Goal: Task Accomplishment & Management: Complete application form

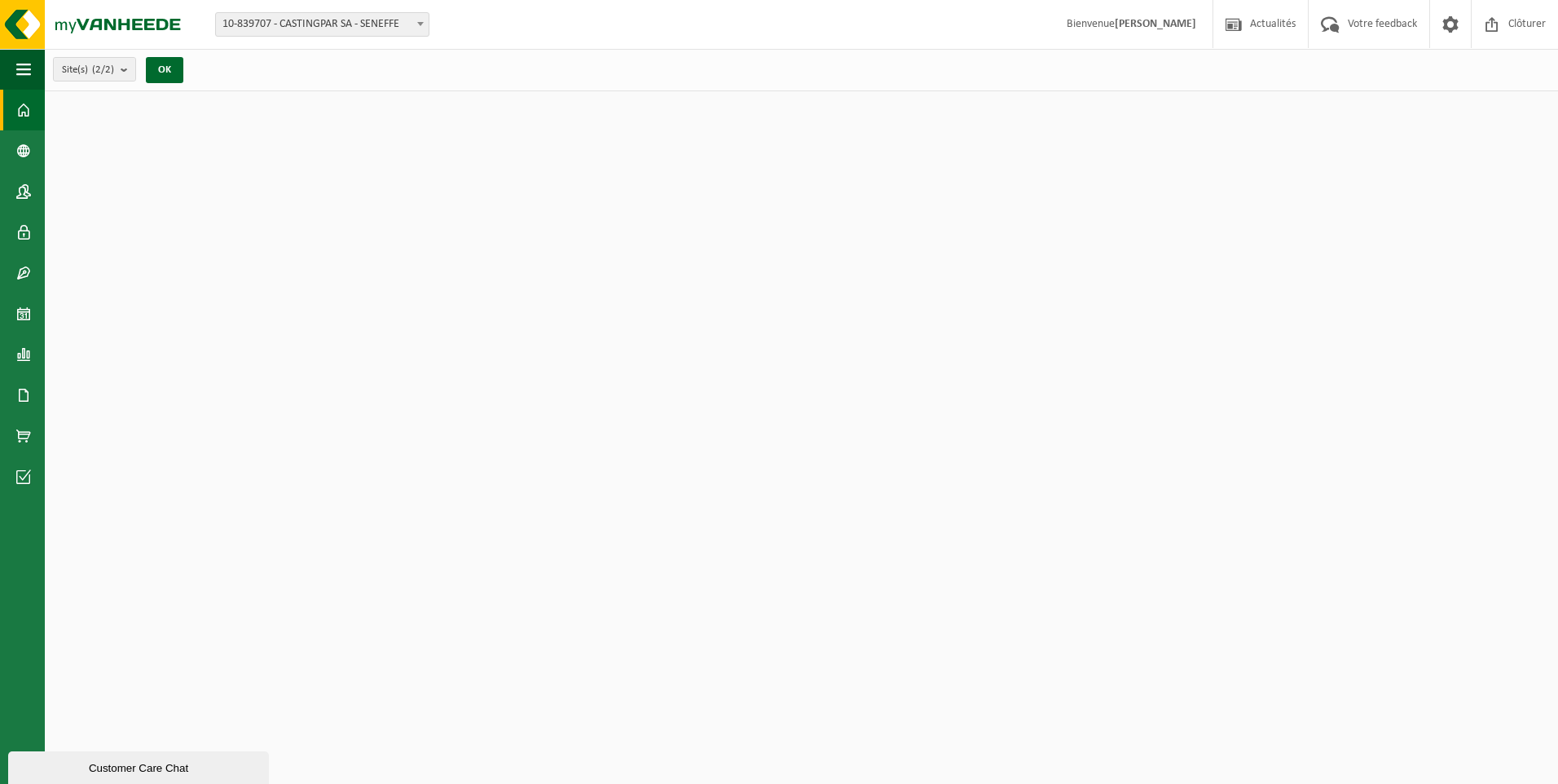
click at [383, 21] on span "10-839707 - CASTINGPAR SA - SENEFFE" at bounding box center [323, 24] width 213 height 22
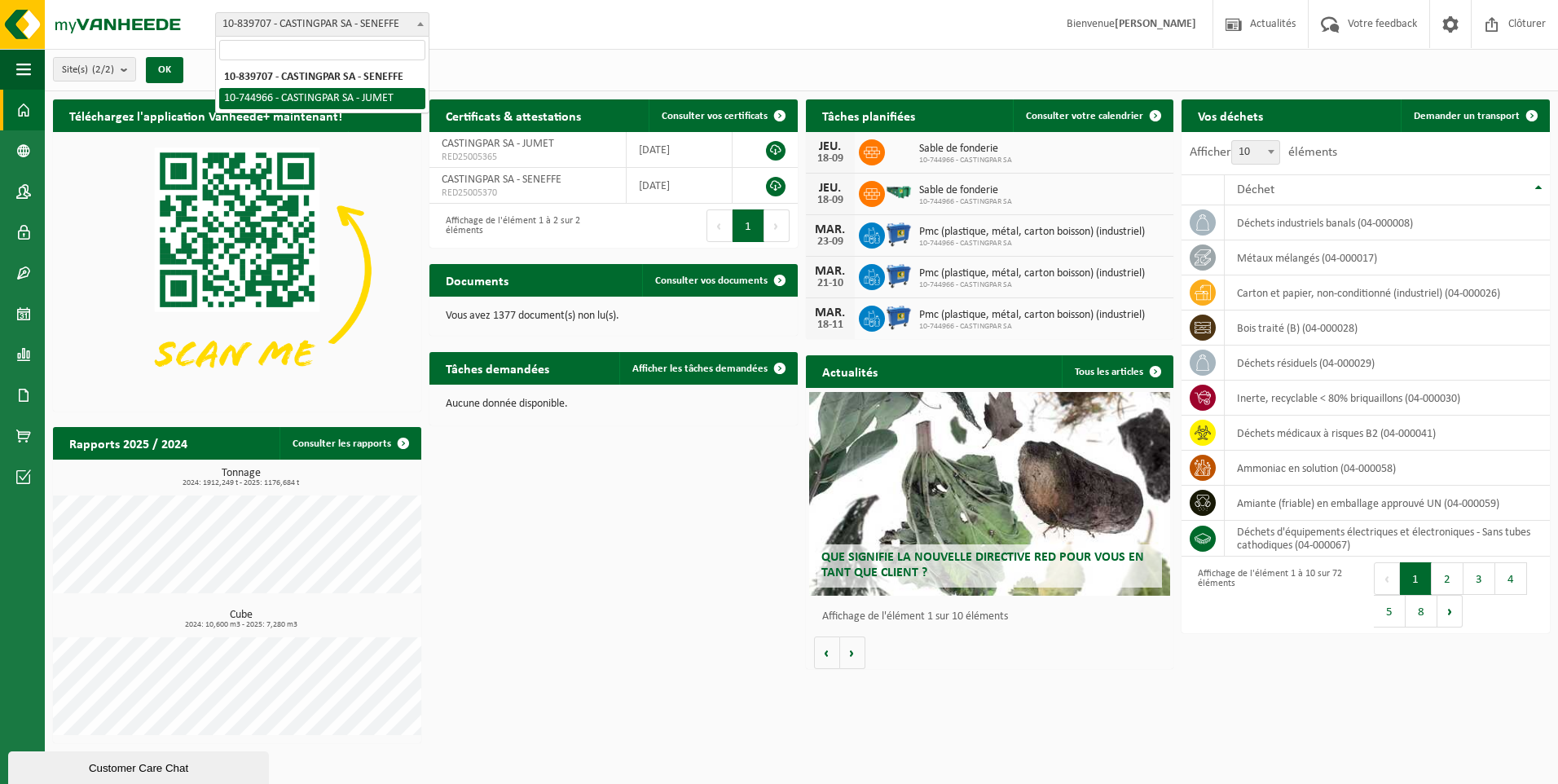
select select "6262"
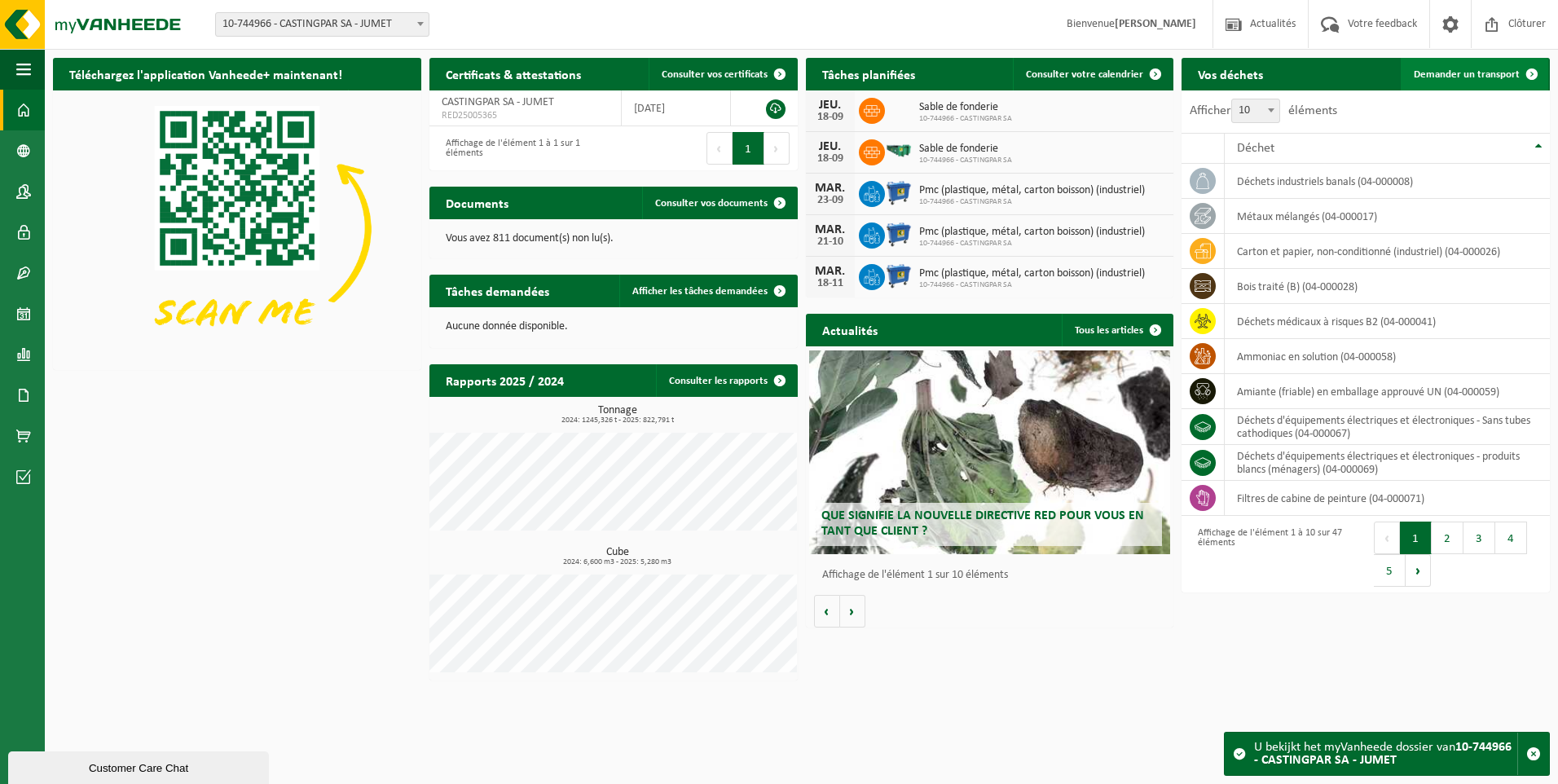
click at [1463, 74] on span "Demander un transport" at bounding box center [1467, 74] width 106 height 10
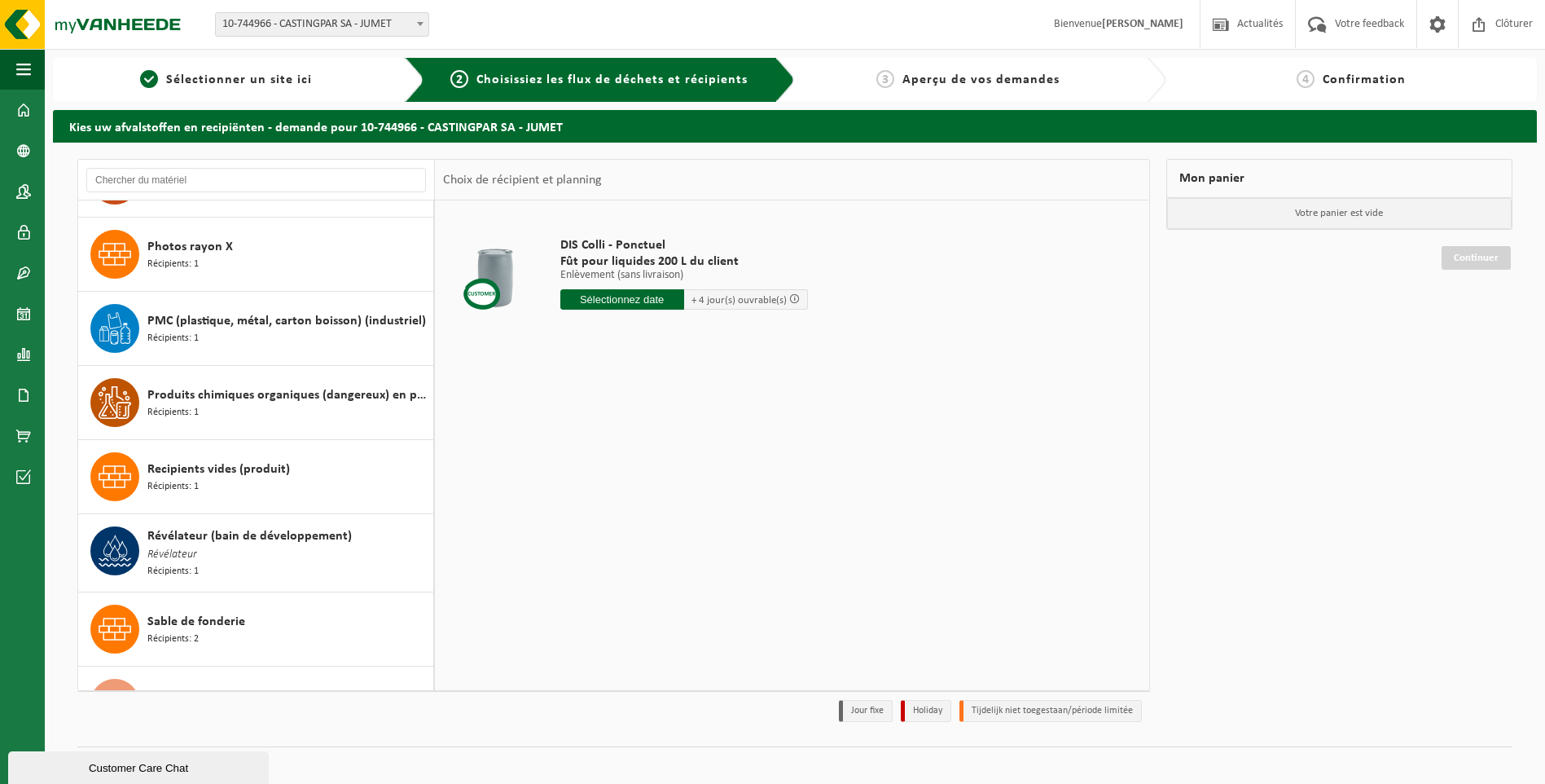
scroll to position [2850, 0]
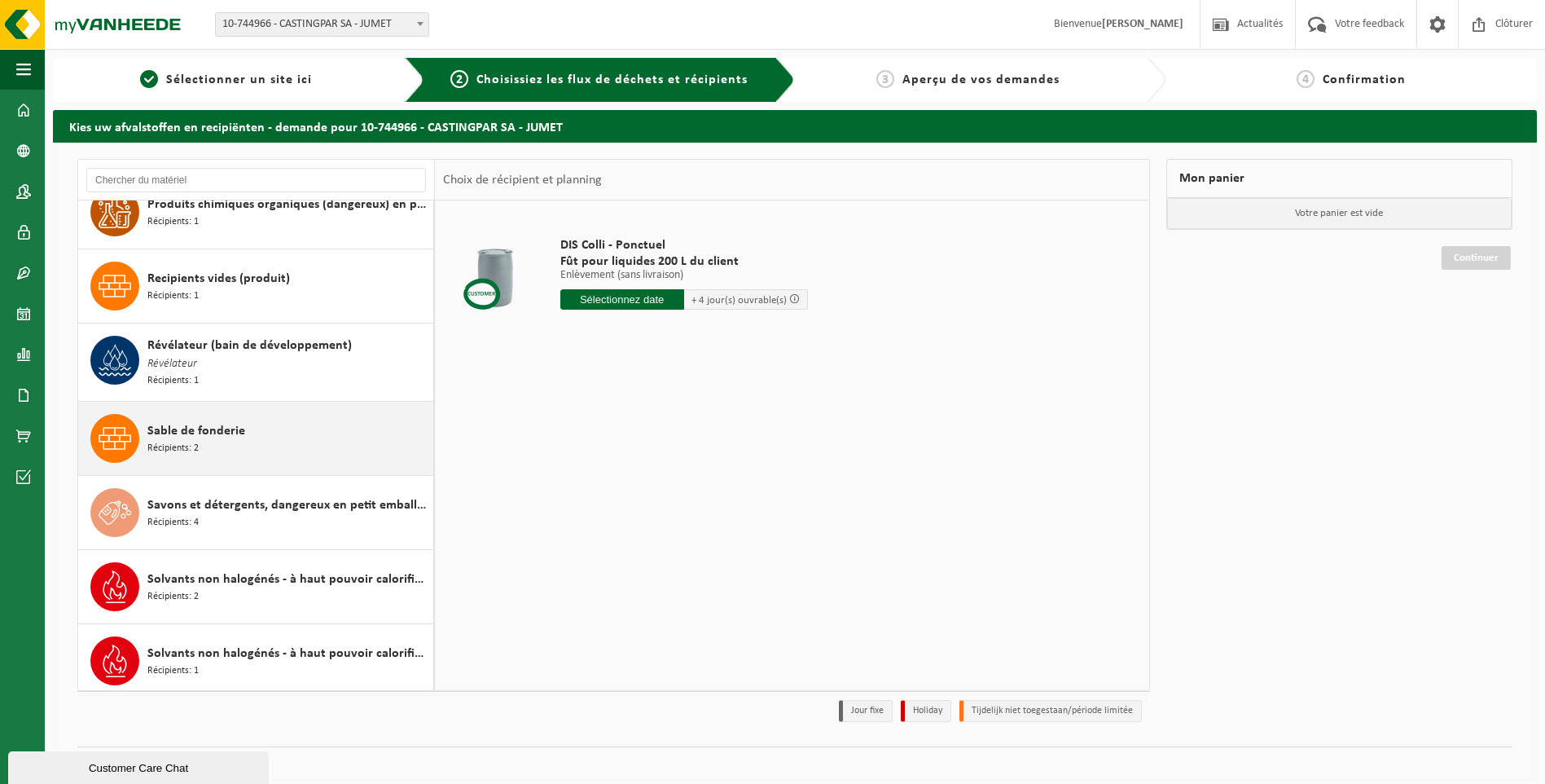
click at [200, 430] on span "Sable de fonderie" at bounding box center [196, 431] width 98 height 20
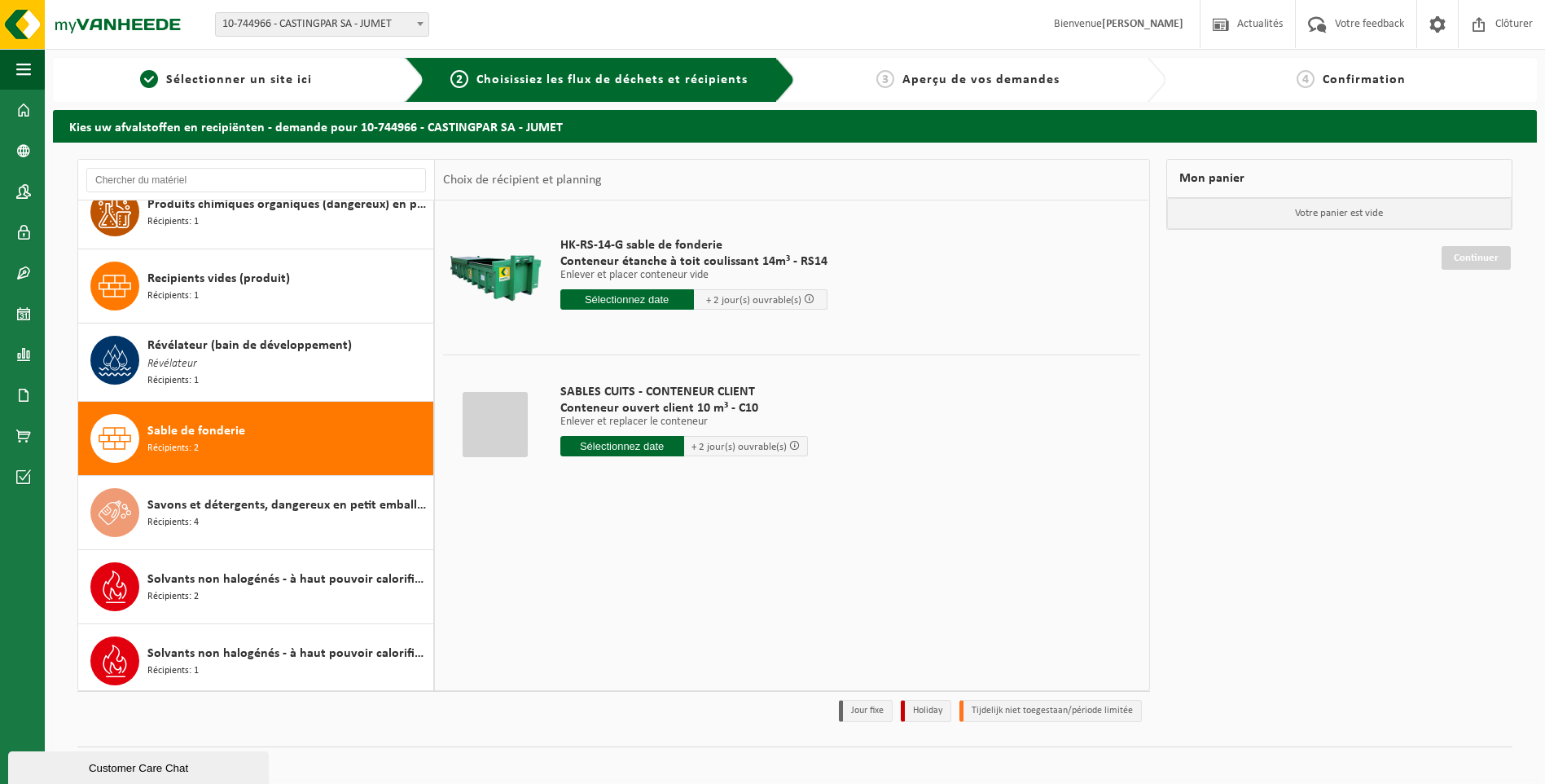
click at [610, 445] on input "text" at bounding box center [622, 446] width 124 height 21
click at [568, 612] on div "22" at bounding box center [575, 616] width 29 height 26
type input "à partir de 2025-09-22"
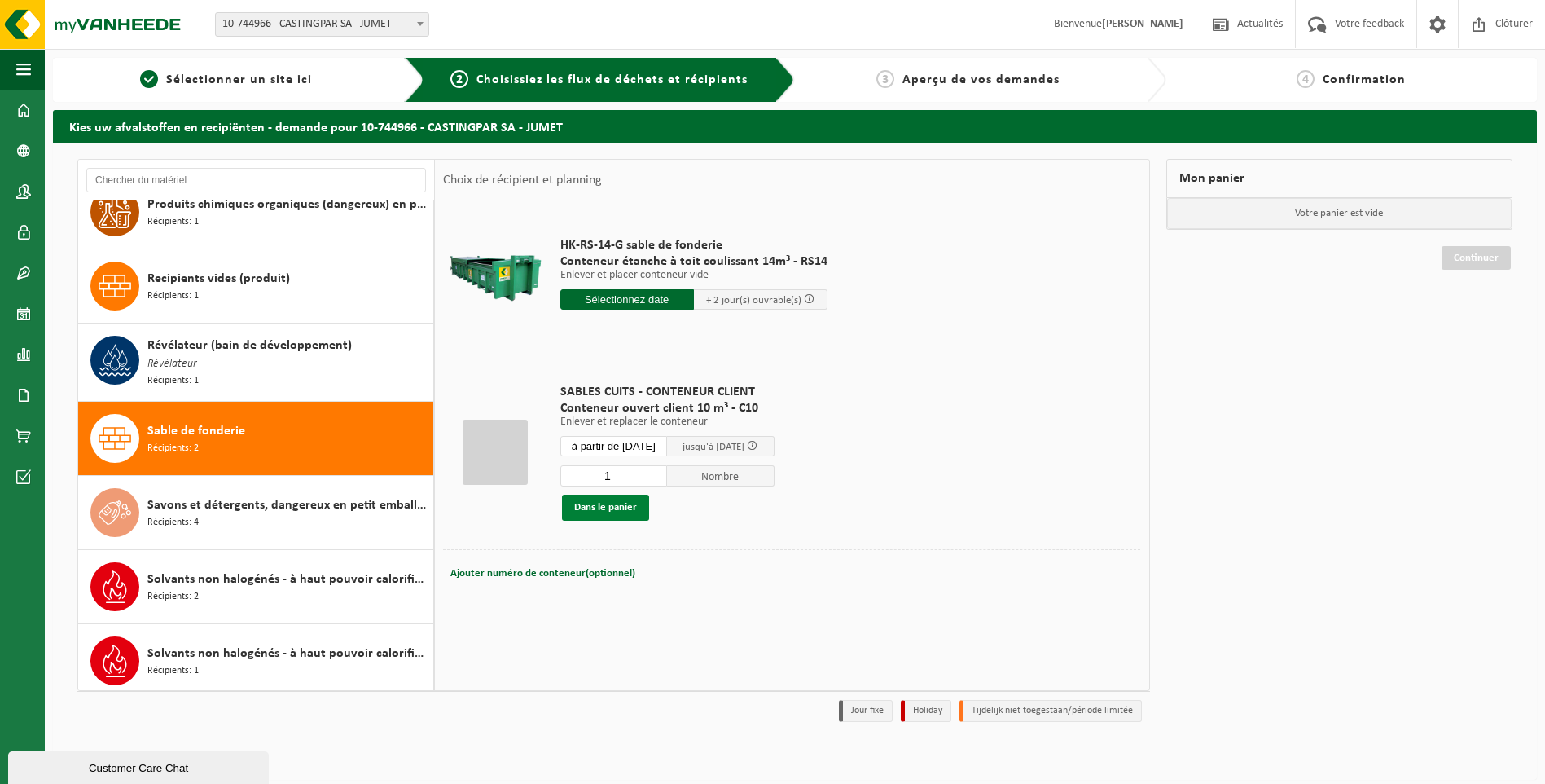
click at [605, 500] on button "Dans le panier" at bounding box center [605, 507] width 87 height 26
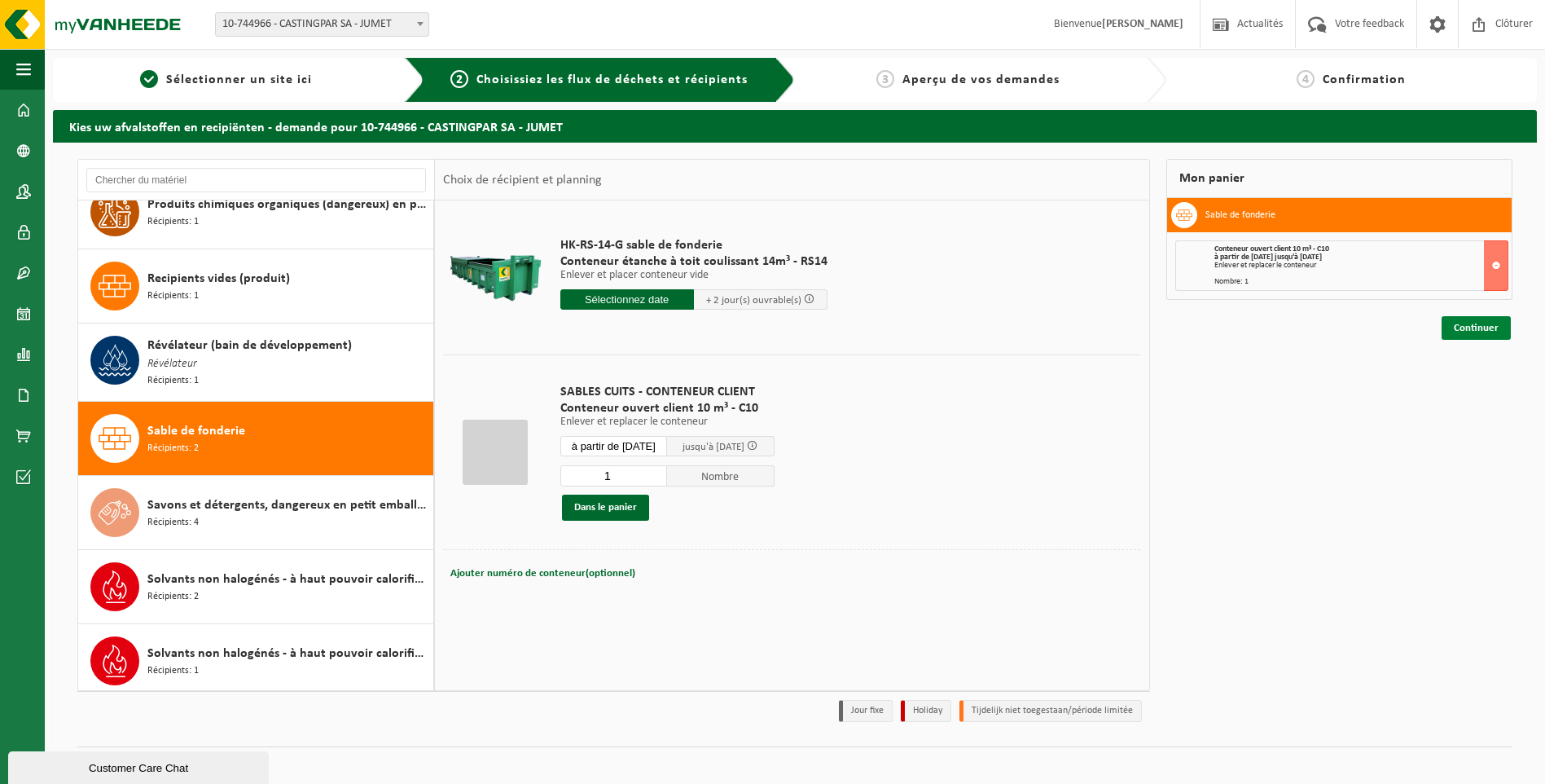
click at [1493, 329] on link "Continuer" at bounding box center [1476, 327] width 69 height 23
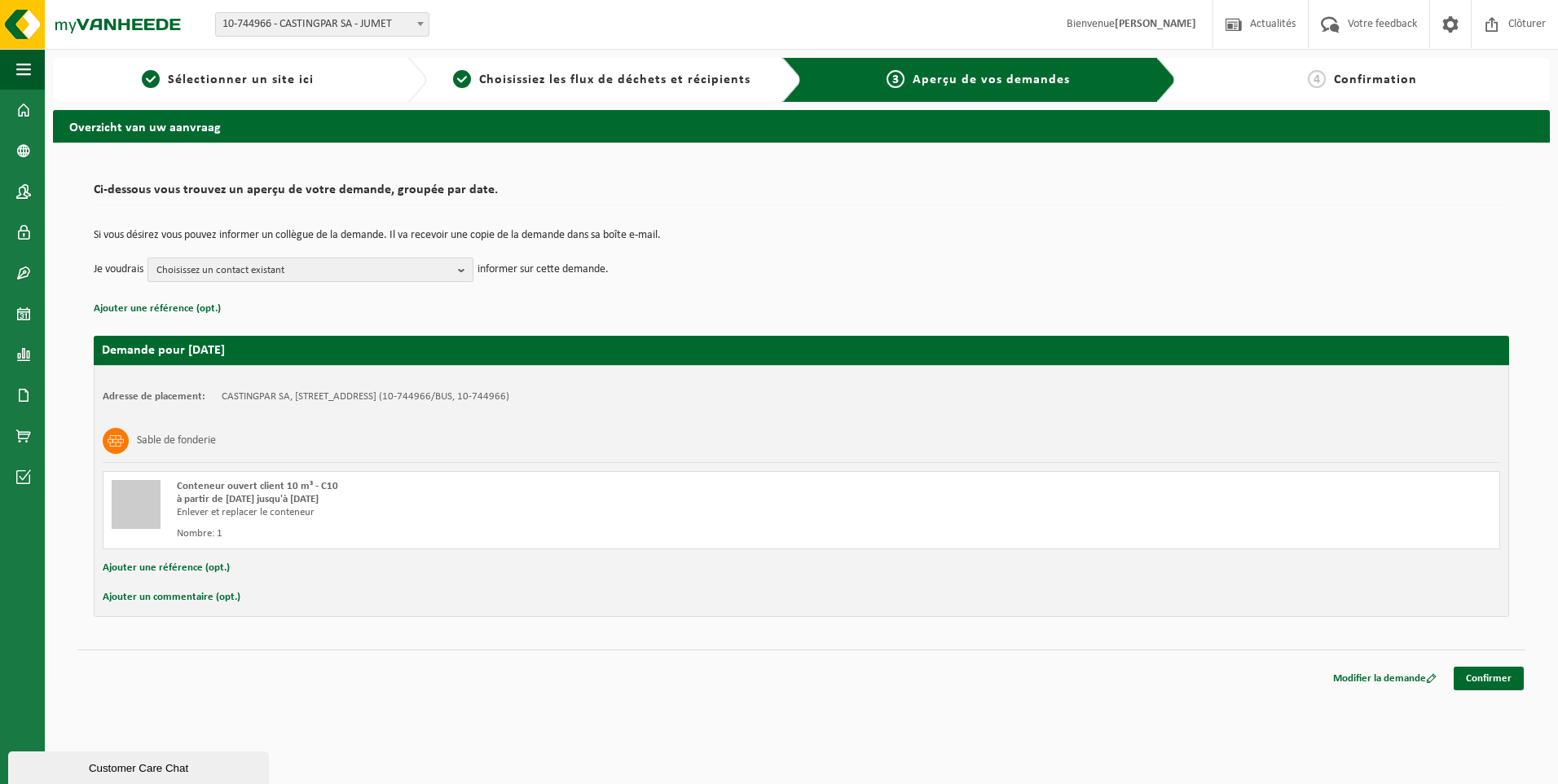
click at [349, 271] on span "Choisissez un contact existant" at bounding box center [304, 270] width 295 height 24
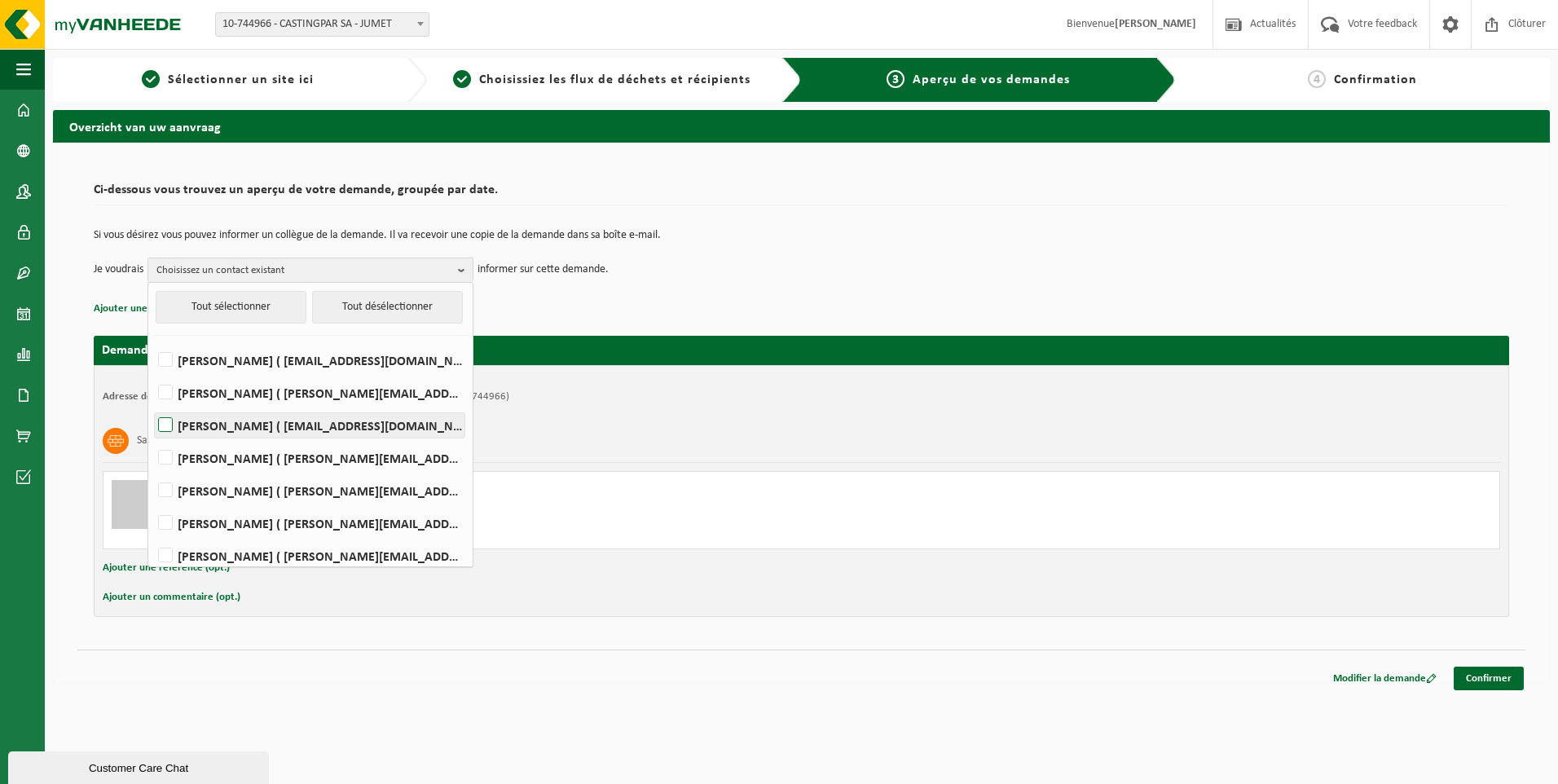
click at [287, 426] on label "HELENE CANDRIES ( invoicing@castingpar.com )" at bounding box center [310, 425] width 310 height 24
click at [152, 405] on input "HELENE CANDRIES ( invoicing@castingpar.com )" at bounding box center [152, 404] width 1 height 1
checkbox input "true"
click at [268, 487] on label "PHILIPPE FRIS ( philippe.fris@castingpar.com )" at bounding box center [310, 490] width 310 height 24
click at [152, 470] on input "PHILIPPE FRIS ( philippe.fris@castingpar.com )" at bounding box center [152, 469] width 1 height 1
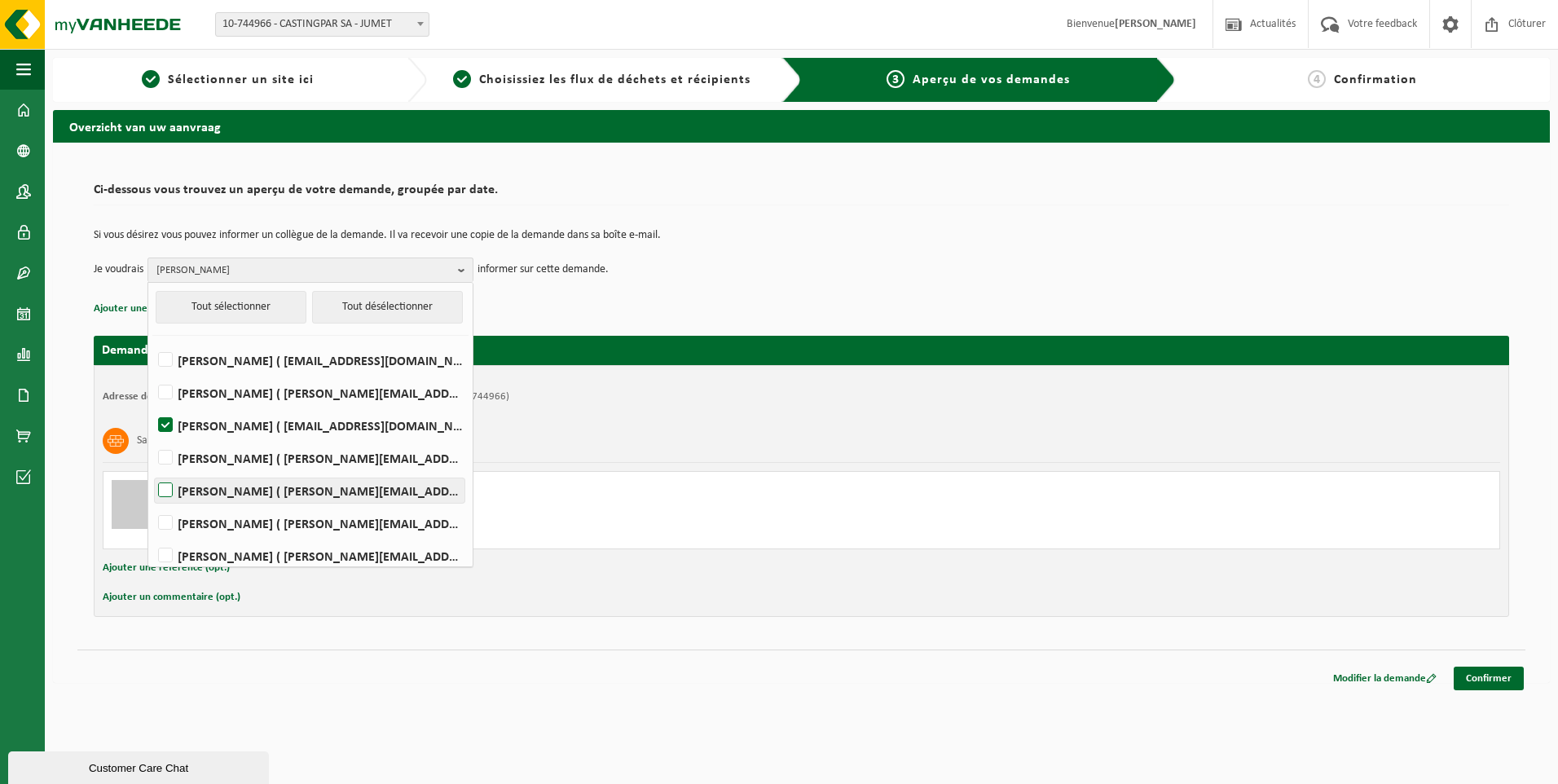
checkbox input "true"
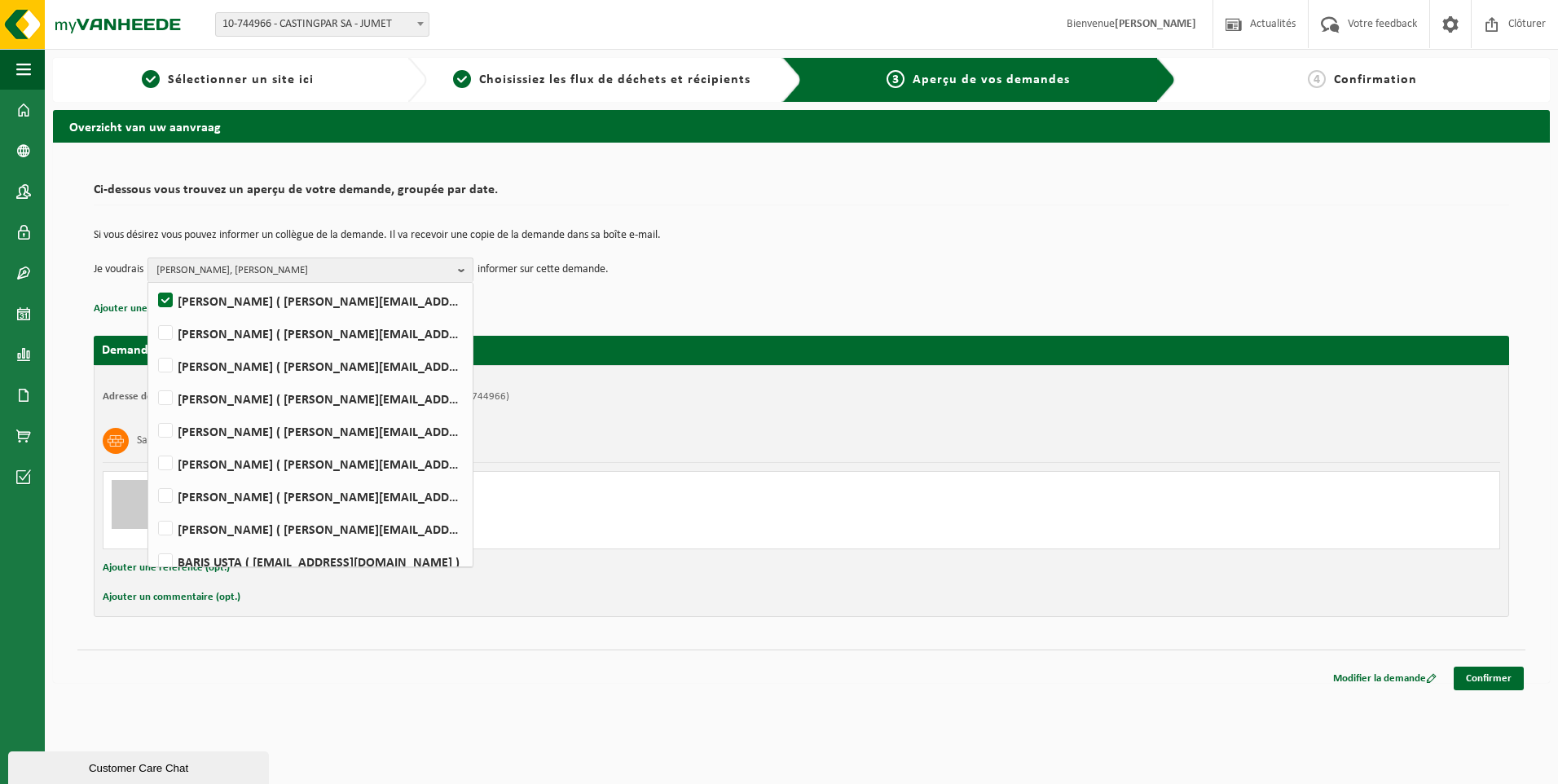
scroll to position [204, 0]
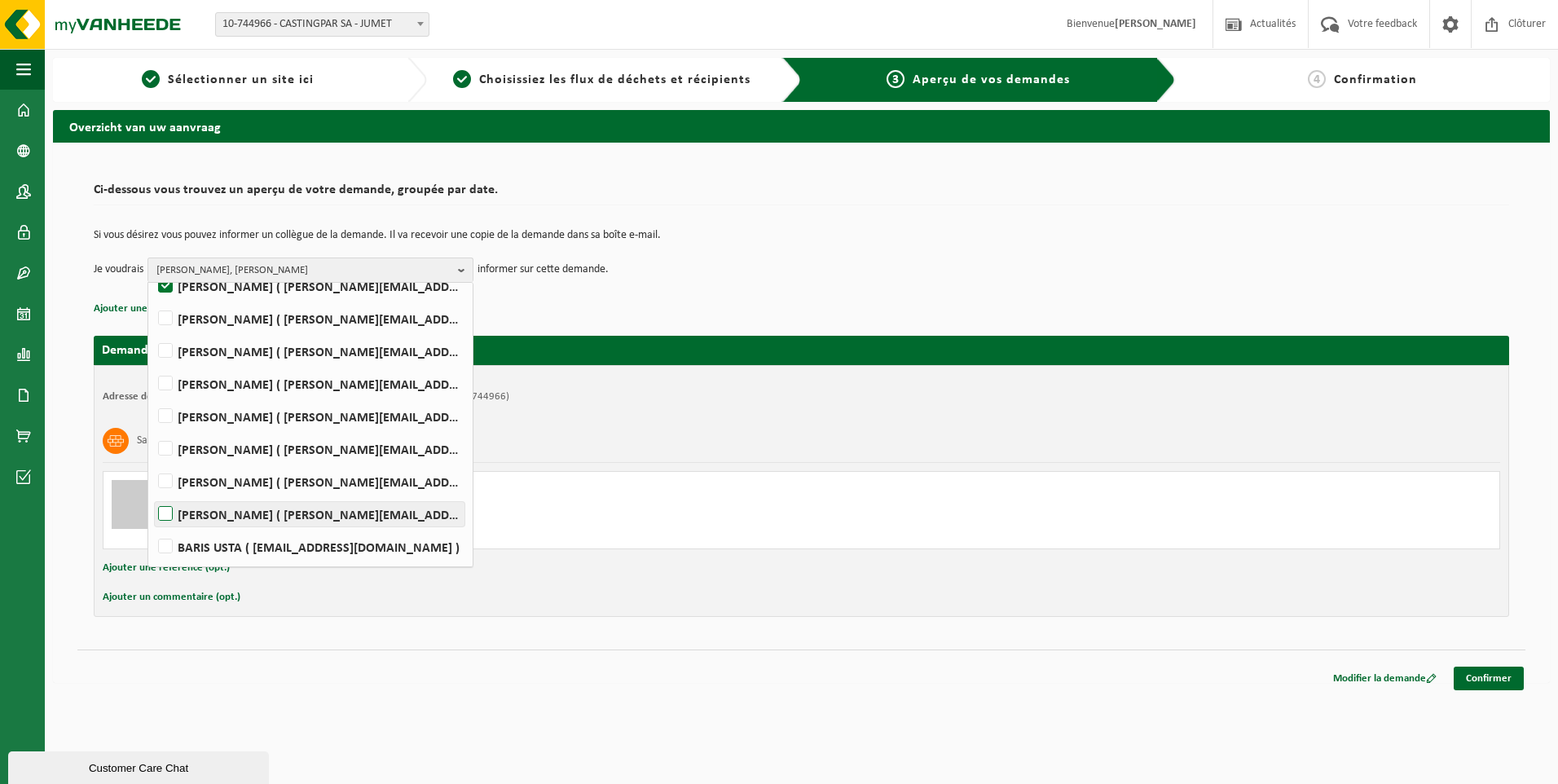
click at [229, 514] on label "Rudy Nigro ( rudy.nigro@castingpar.com )" at bounding box center [310, 514] width 310 height 24
click at [152, 493] on input "Rudy Nigro ( rudy.nigro@castingpar.com )" at bounding box center [152, 493] width 1 height 1
checkbox input "true"
click at [345, 259] on span "HELENE CANDRIES, PHILIPPE FRIS, Rudy Nigro" at bounding box center [304, 270] width 295 height 24
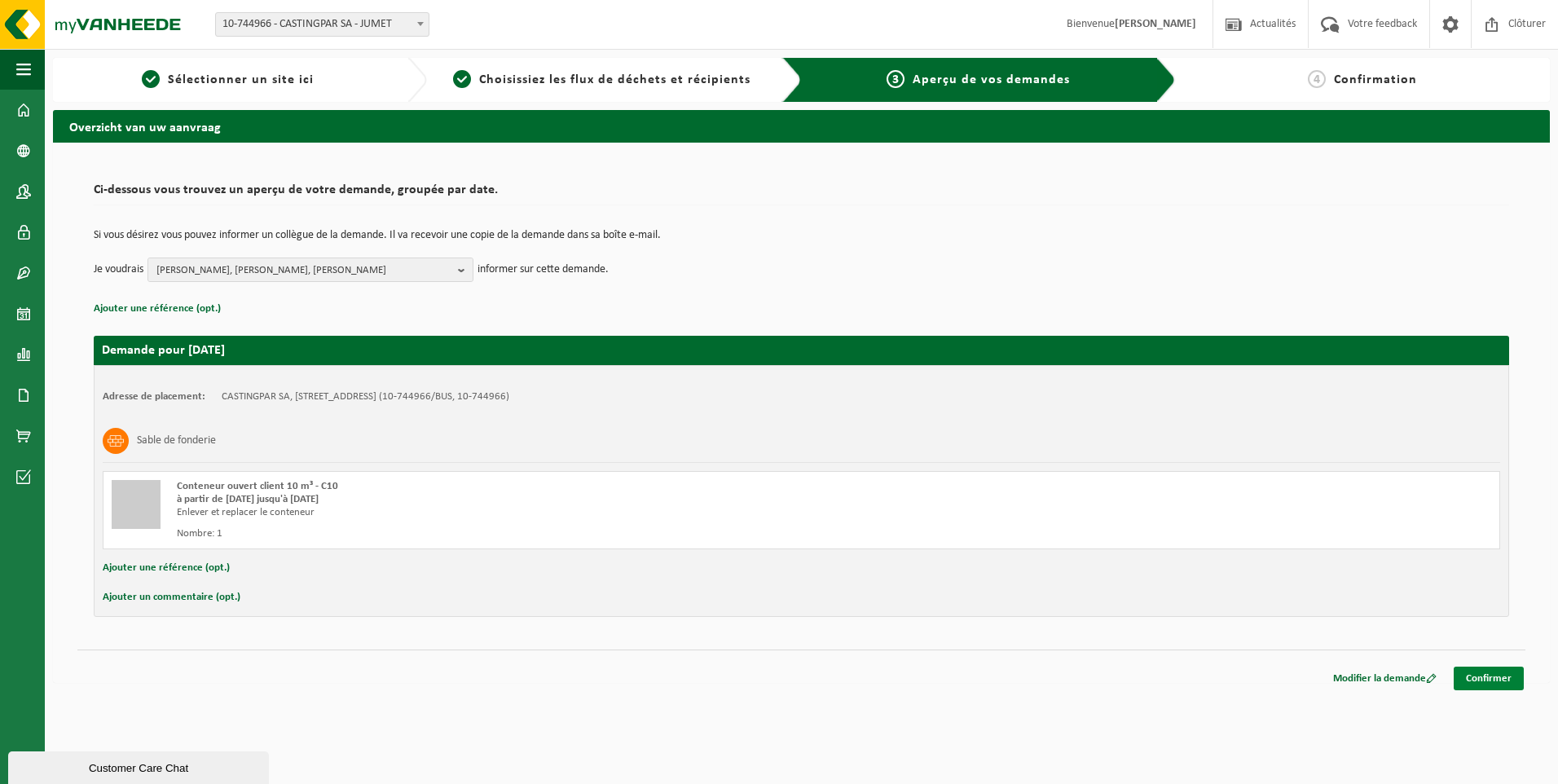
click at [1489, 676] on link "Confirmer" at bounding box center [1488, 678] width 70 height 23
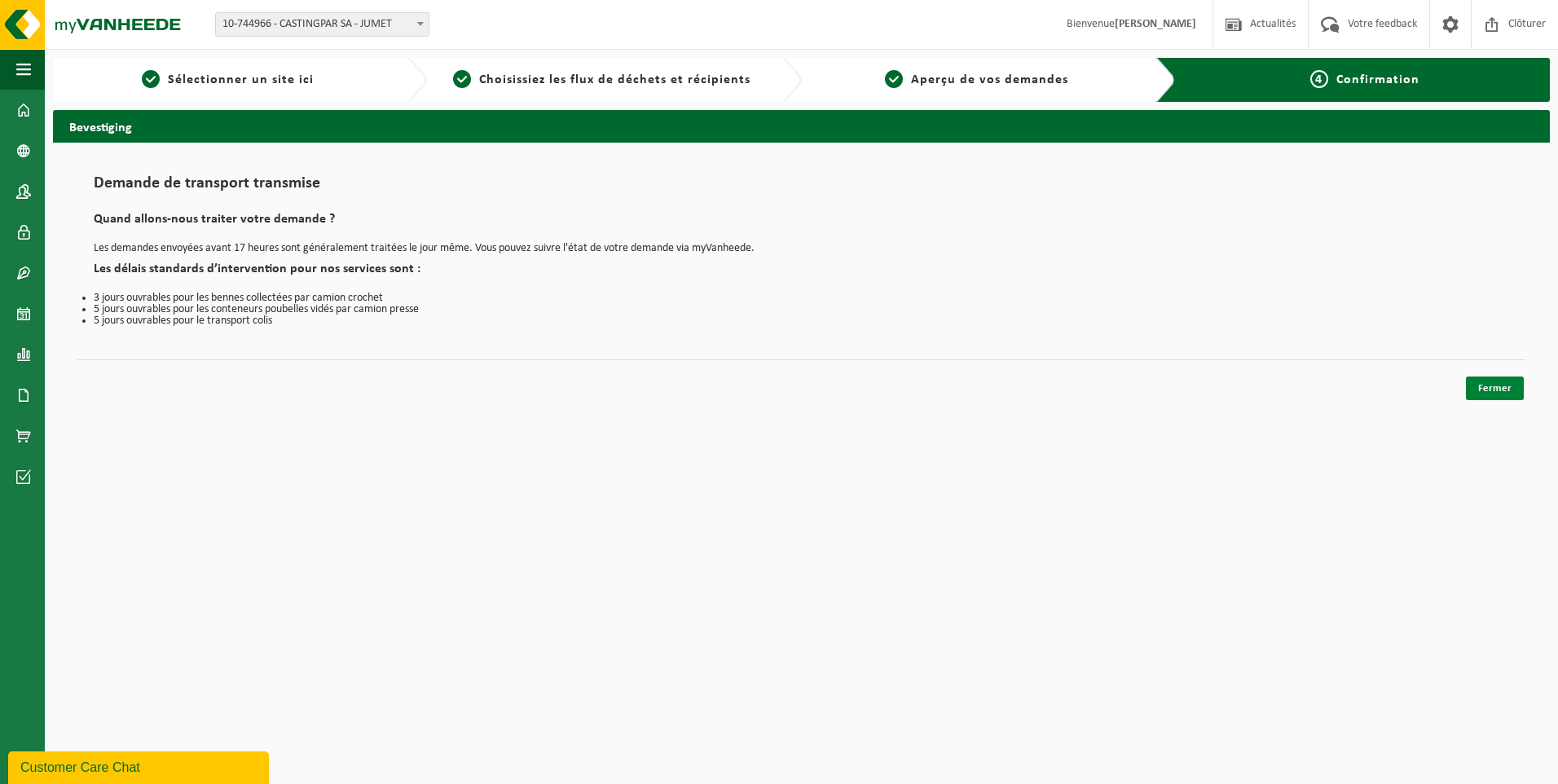
click at [1492, 391] on link "Fermer" at bounding box center [1495, 388] width 58 height 23
